Goal: Find specific page/section

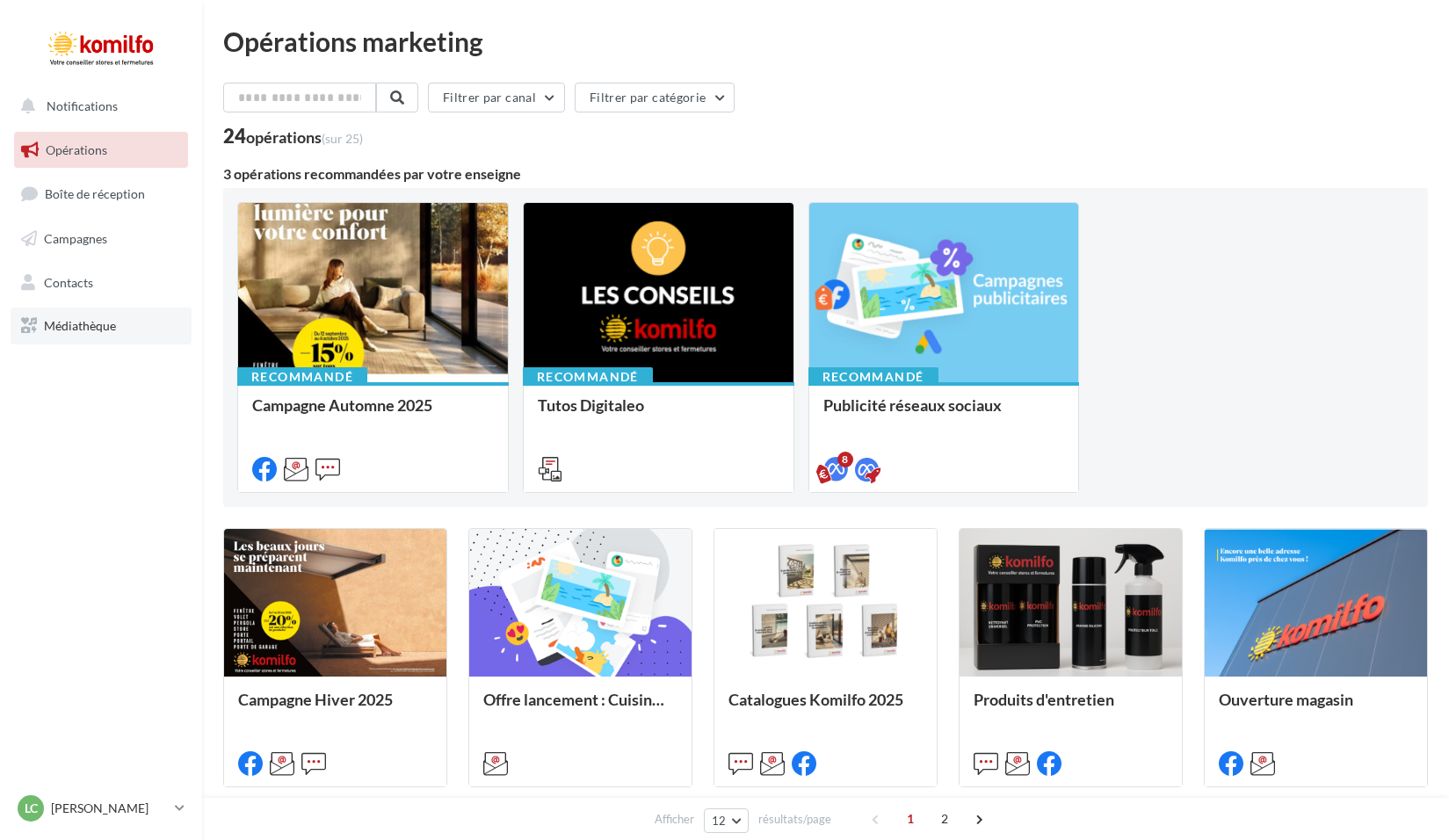
click at [83, 315] on link "Médiathèque" at bounding box center [100, 325] width 181 height 37
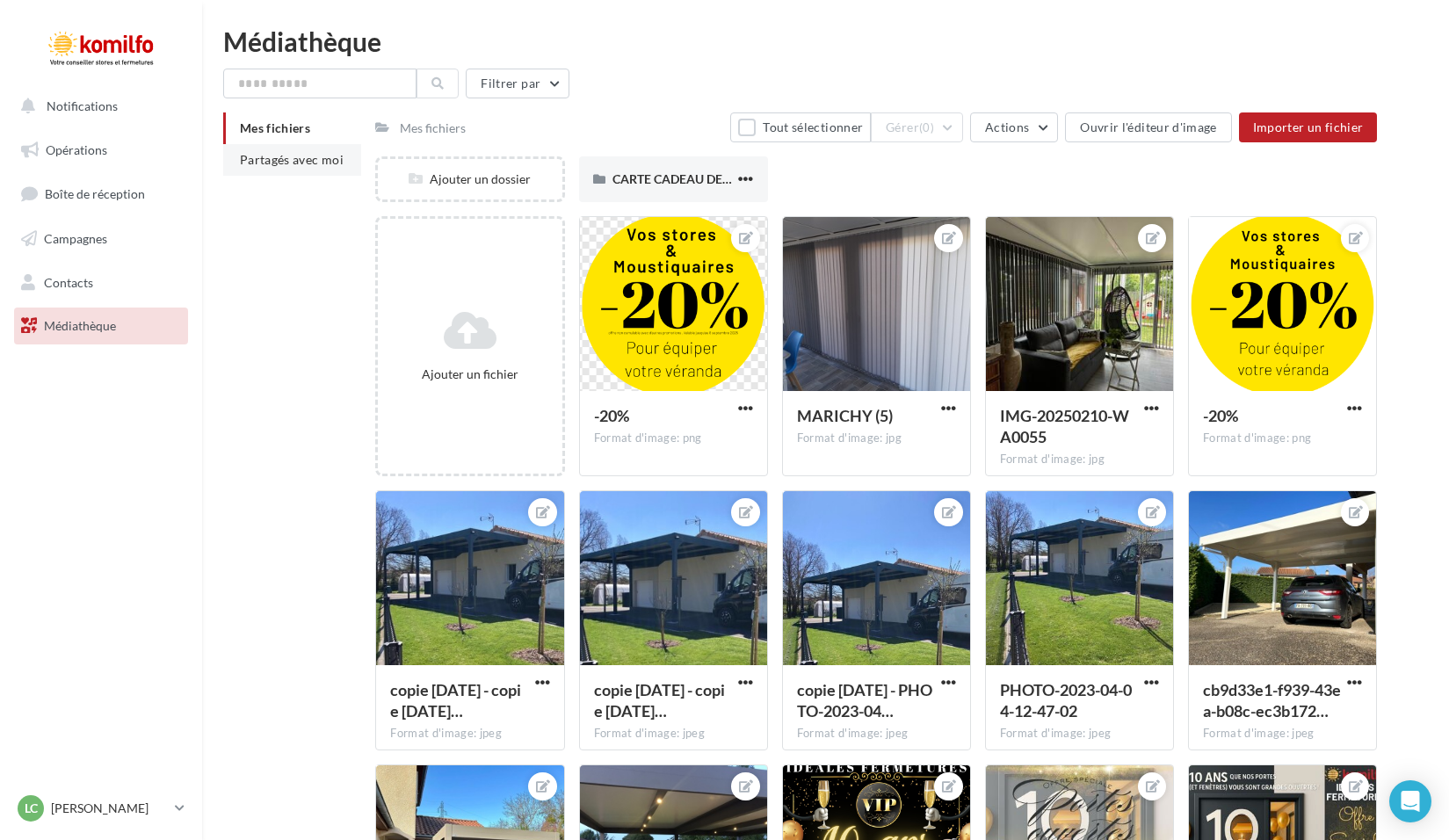
click at [301, 169] on li "Partagés avec moi" at bounding box center [292, 159] width 138 height 32
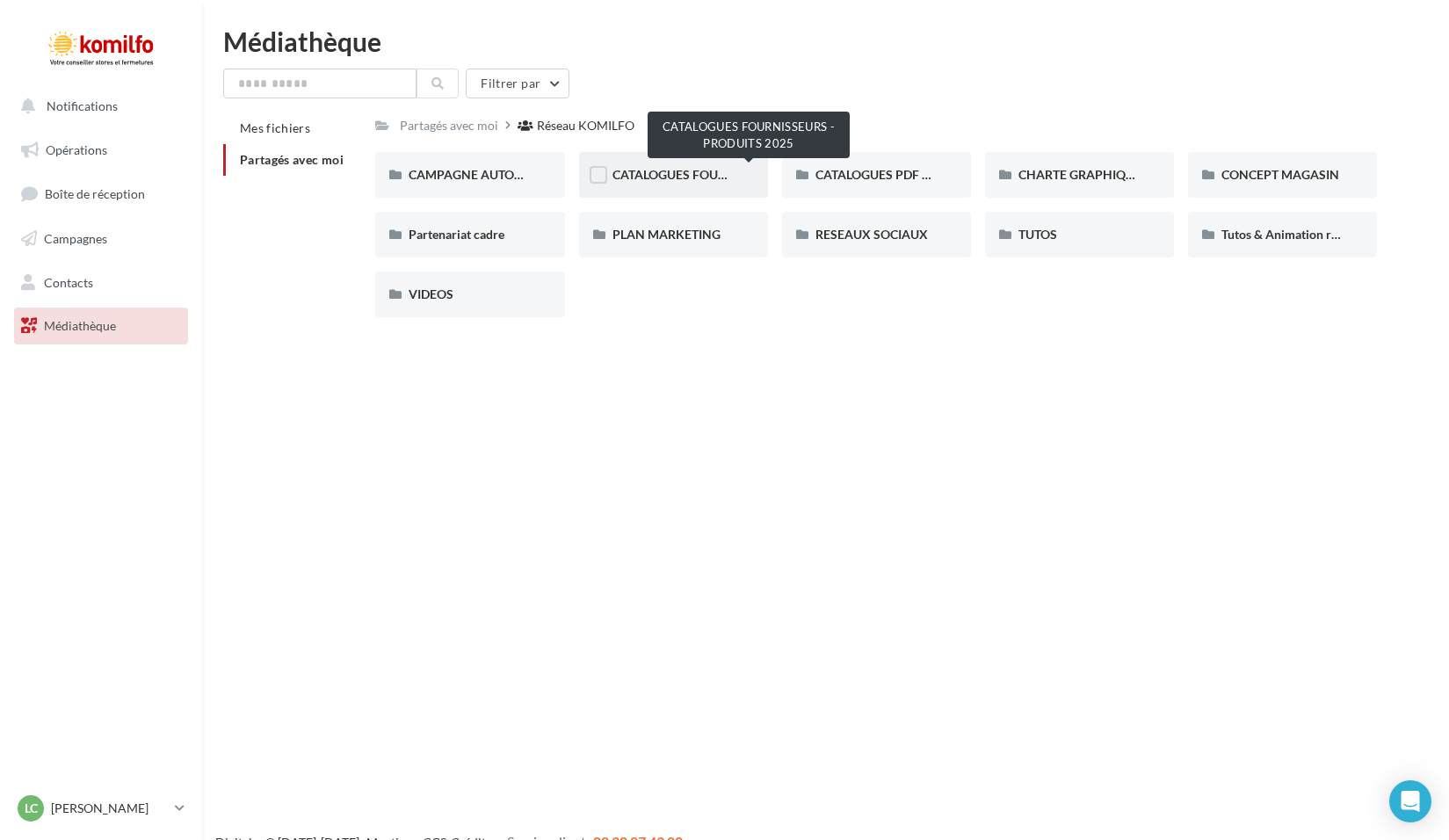
click at [676, 167] on span "CATALOGUES FOURNISSEURS - PRODUITS 2025" at bounding box center [749, 174] width 272 height 14
